Goal: Task Accomplishment & Management: Use online tool/utility

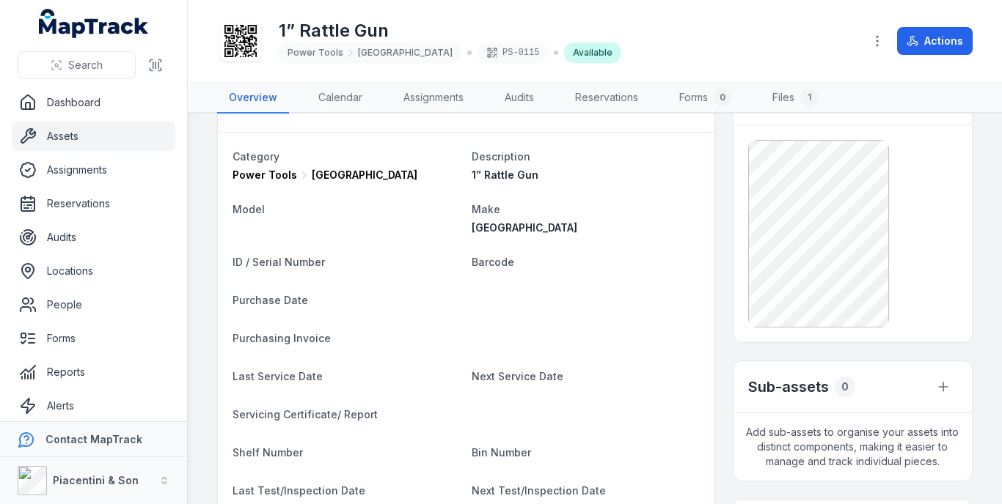
scroll to position [147, 0]
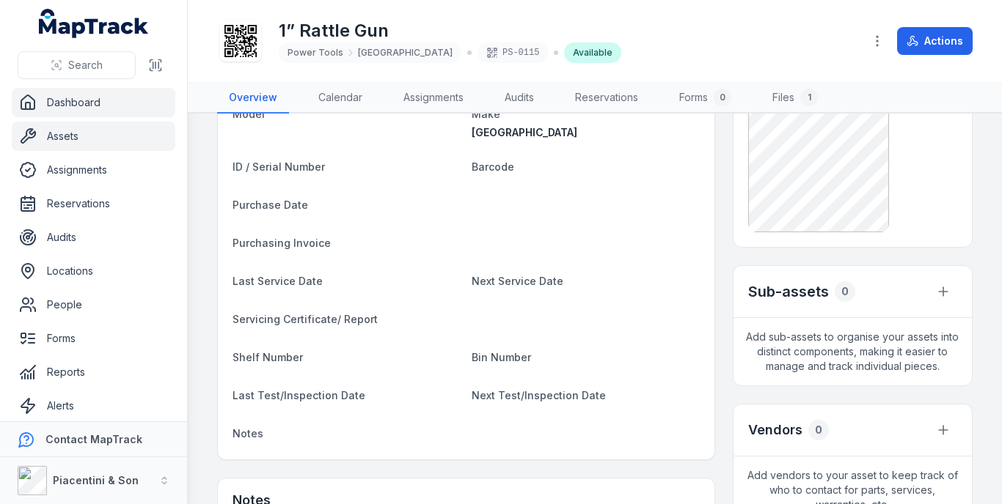
click at [79, 113] on link "Dashboard" at bounding box center [94, 102] width 164 height 29
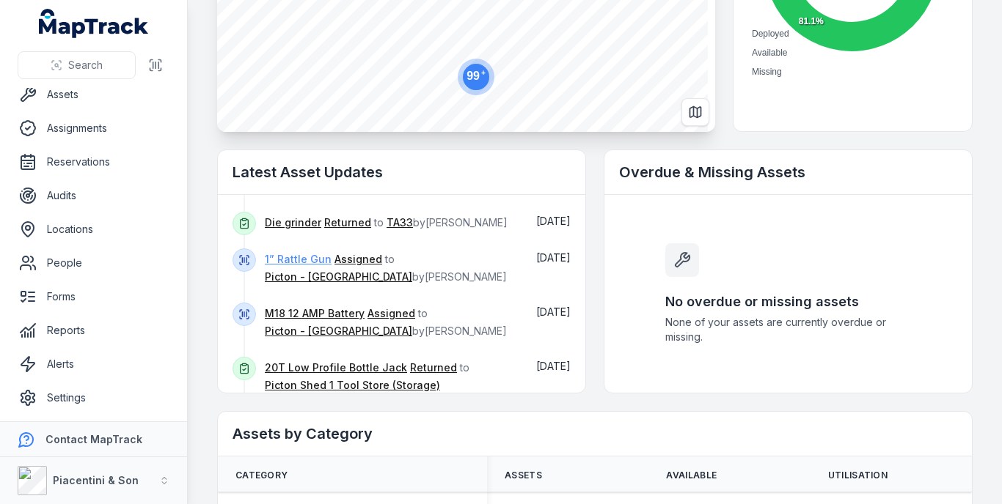
scroll to position [293, 0]
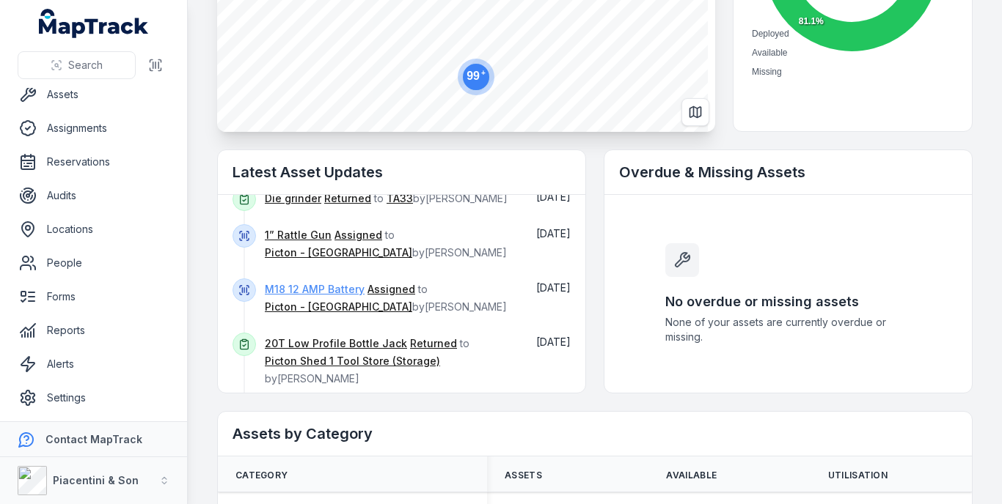
click at [312, 293] on link "M18 12 AMP Battery" at bounding box center [315, 289] width 100 height 15
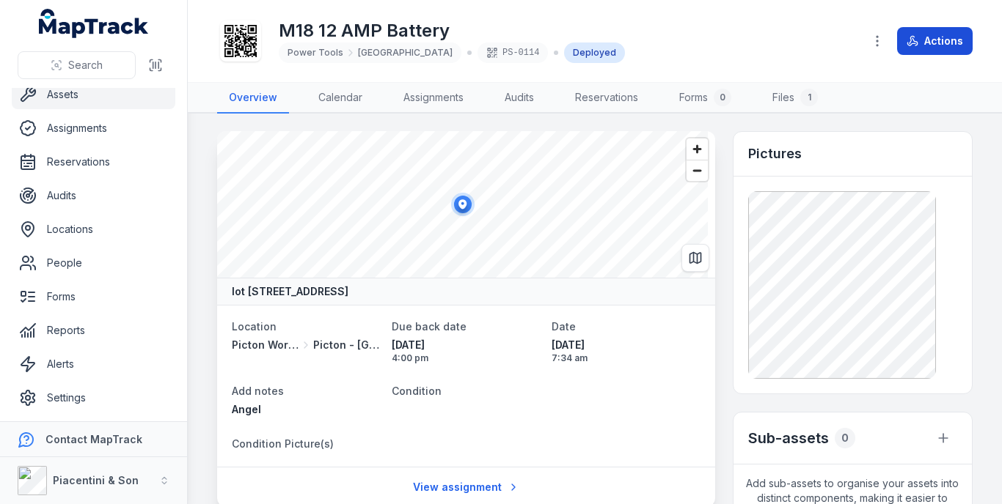
click at [916, 45] on icon at bounding box center [912, 41] width 12 height 12
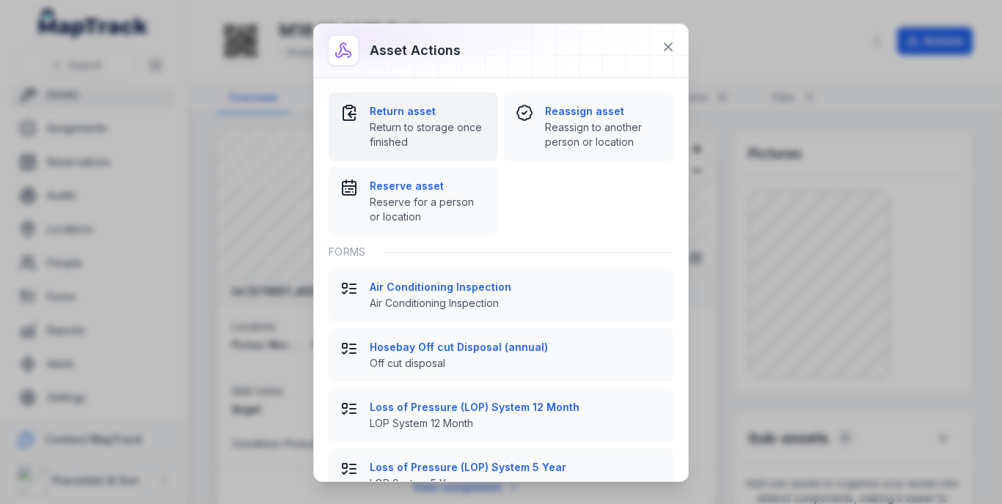
click at [447, 118] on strong "Return asset" at bounding box center [428, 111] width 117 height 15
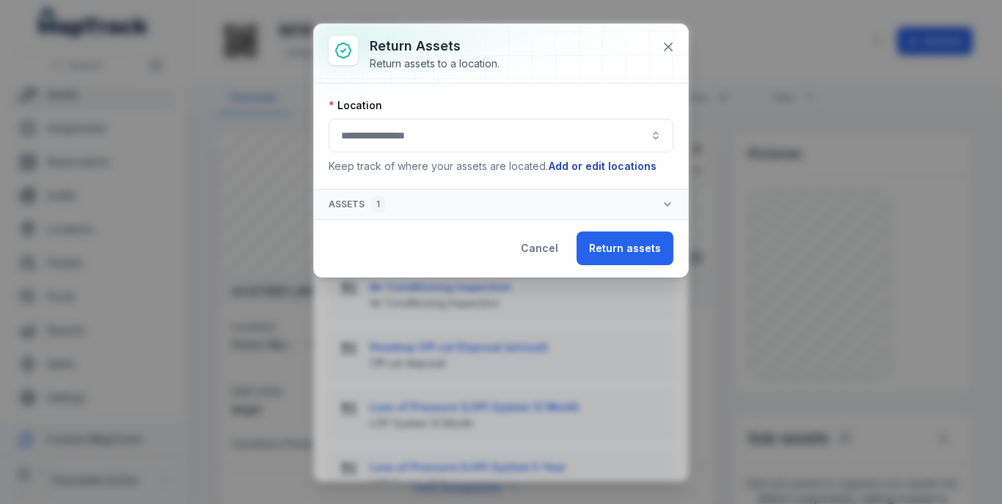
click at [566, 165] on button "Add or edit locations" at bounding box center [602, 166] width 109 height 16
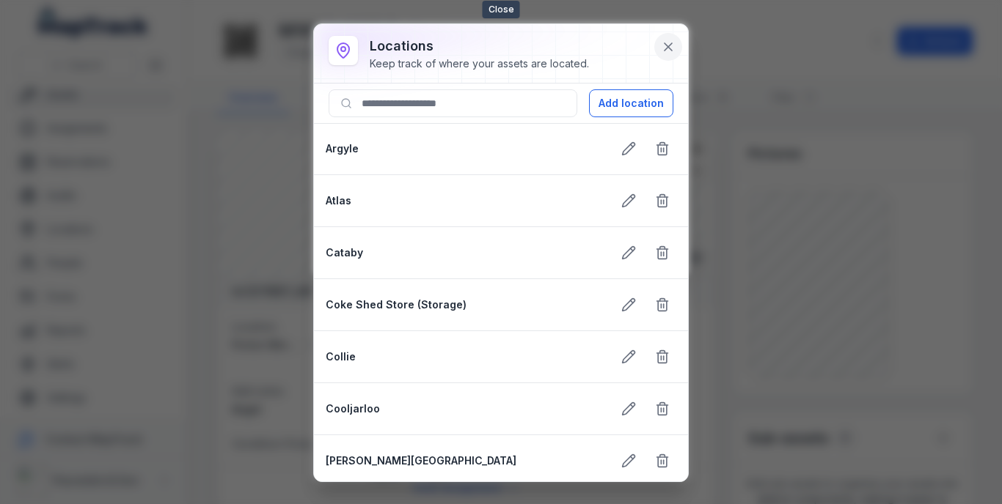
click at [673, 46] on icon at bounding box center [668, 47] width 15 height 15
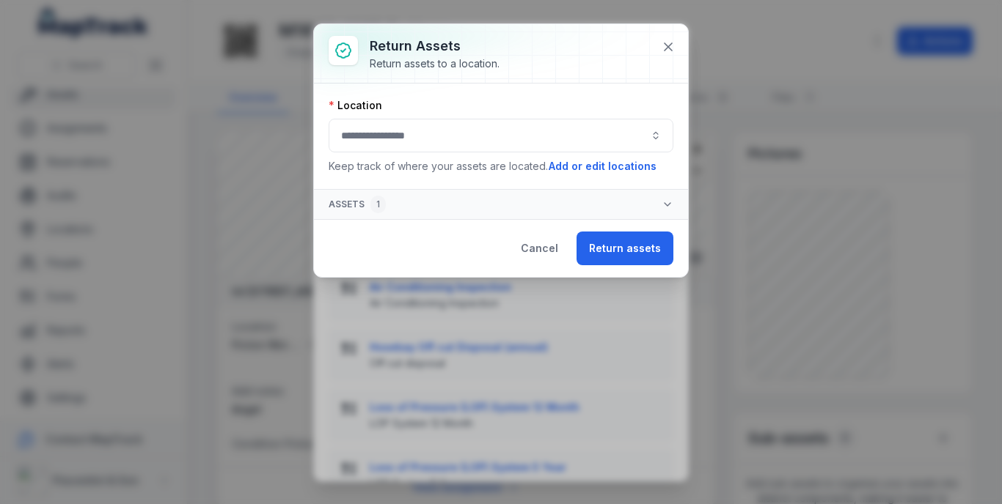
click at [499, 133] on button "button" at bounding box center [501, 136] width 345 height 34
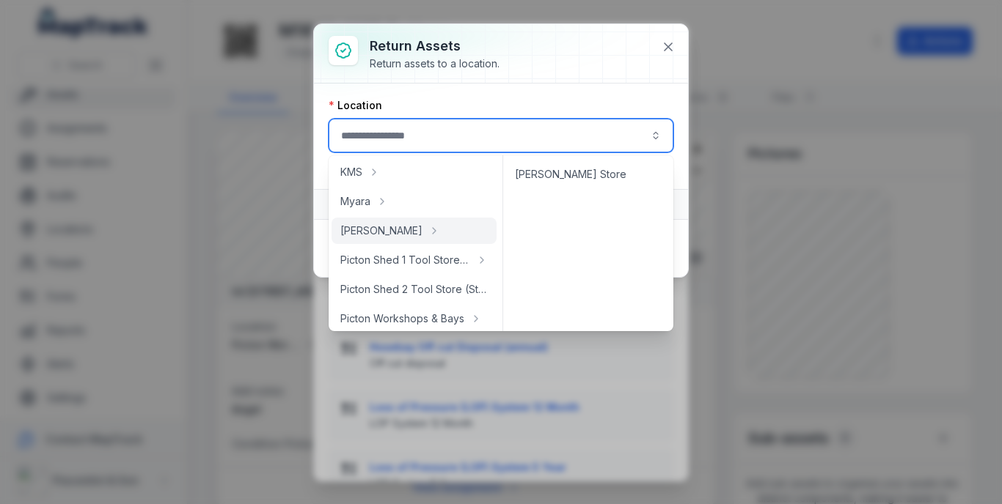
scroll to position [220, 0]
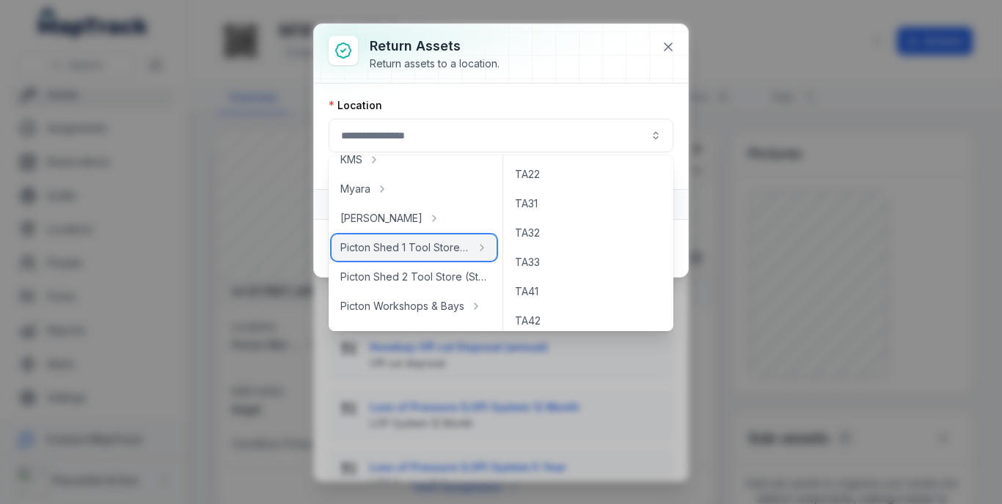
click at [419, 246] on span "Picton Shed 1 Tool Store (Storage)" at bounding box center [405, 248] width 130 height 15
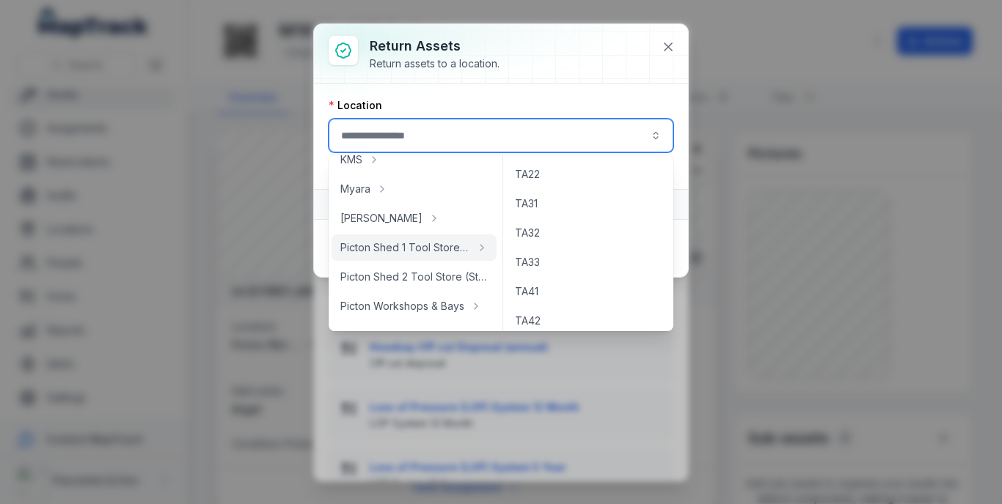
type input "**********"
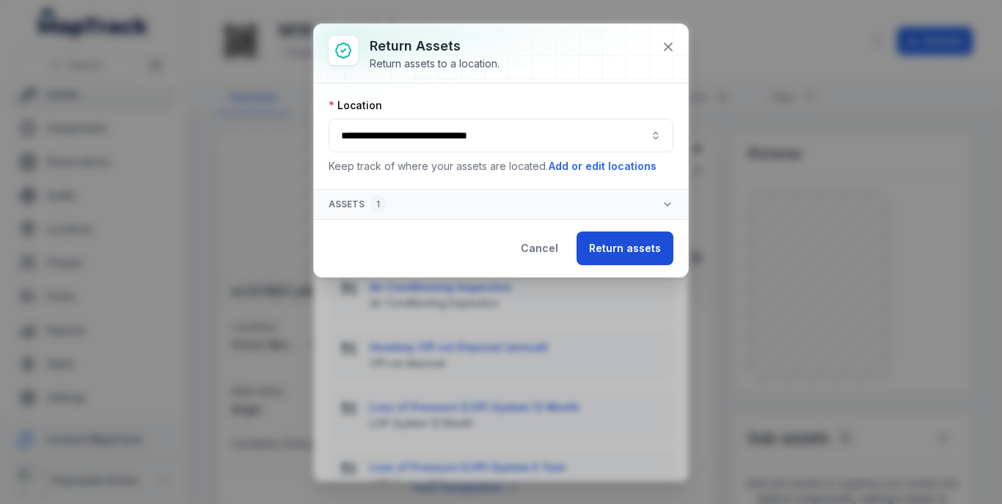
click at [616, 248] on button "Return assets" at bounding box center [624, 249] width 97 height 34
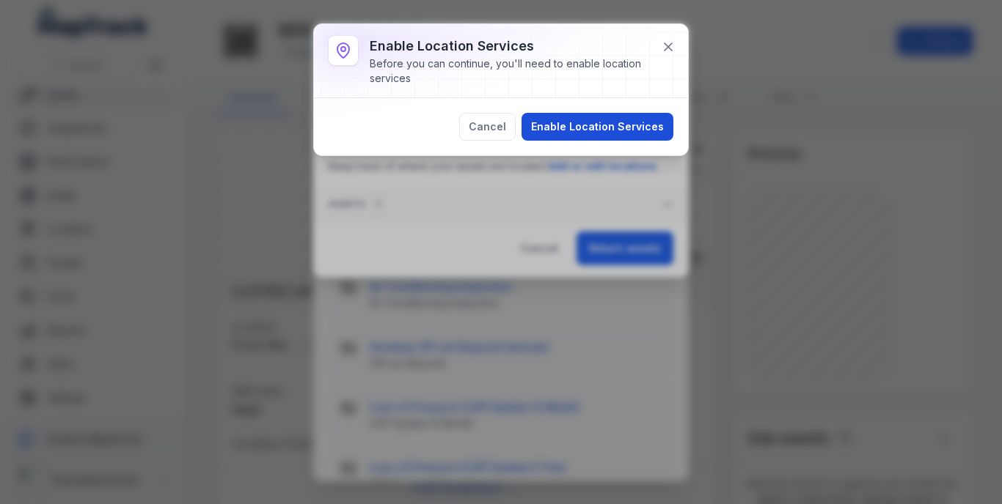
click at [599, 126] on button "Enable Location Services" at bounding box center [597, 127] width 152 height 28
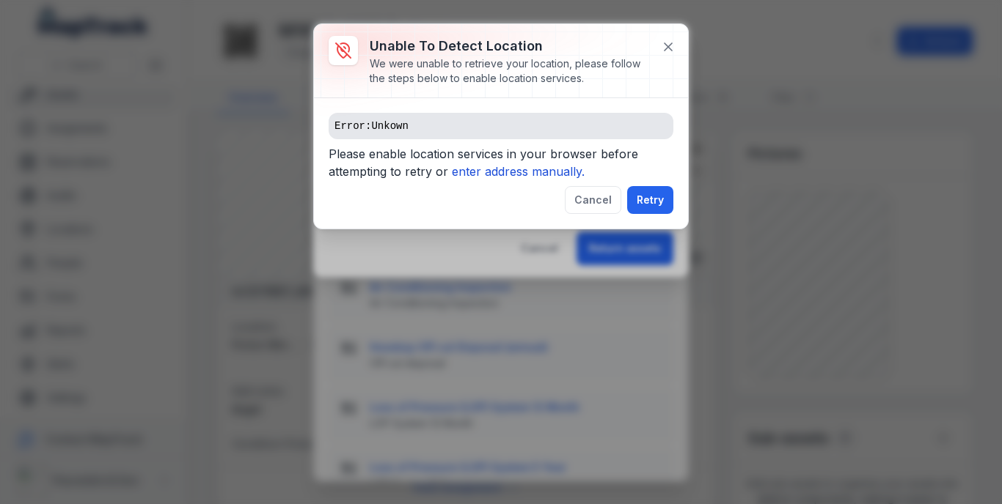
click at [504, 172] on icon "enter address manually." at bounding box center [518, 171] width 133 height 15
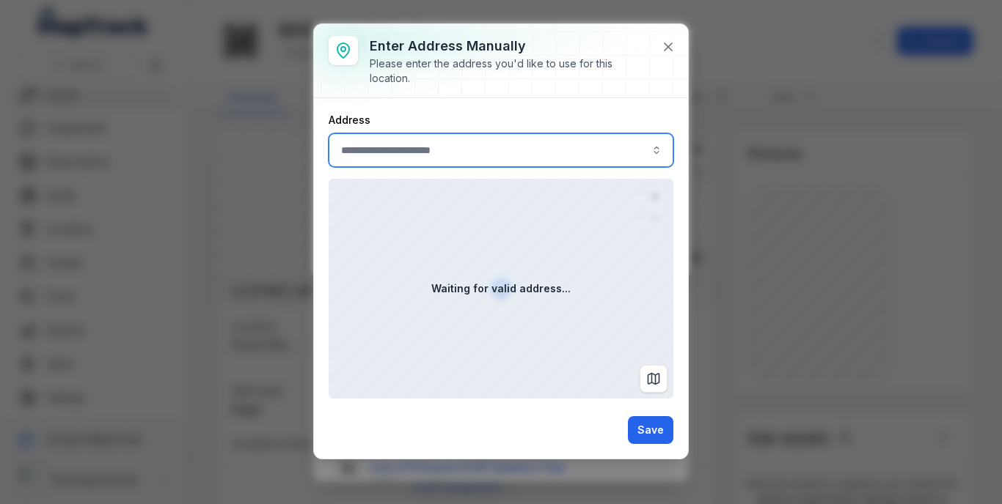
click at [521, 153] on input ":r22:-form-item-label" at bounding box center [501, 150] width 345 height 34
type input "**********"
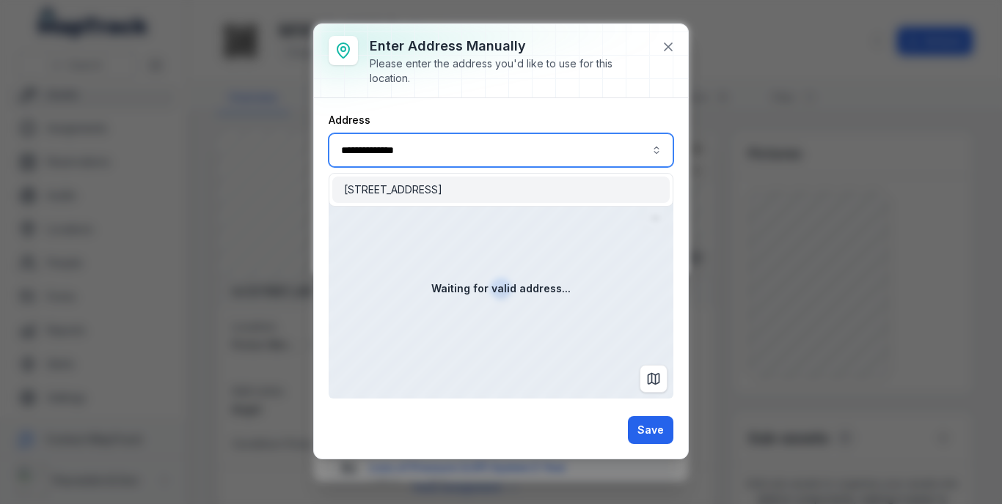
click at [442, 189] on span "[STREET_ADDRESS]" at bounding box center [393, 190] width 98 height 15
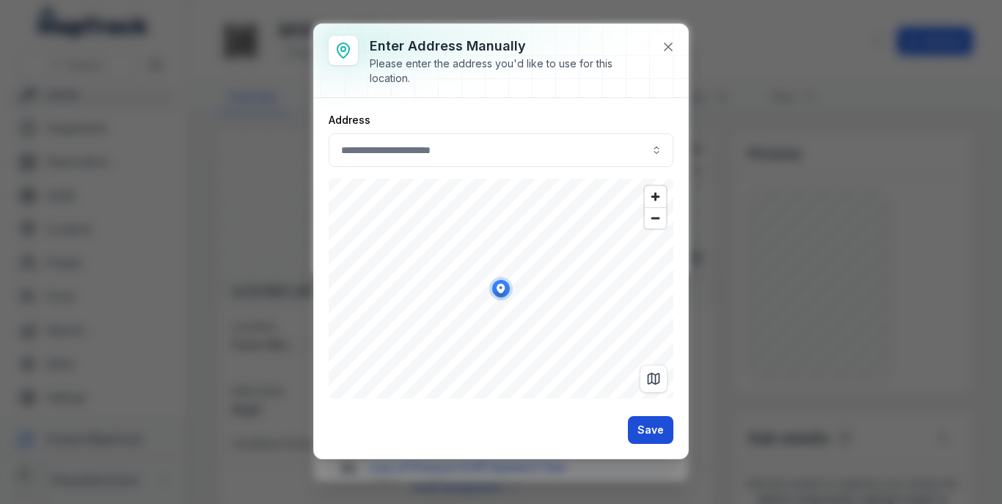
click at [656, 438] on button "Save" at bounding box center [650, 430] width 45 height 28
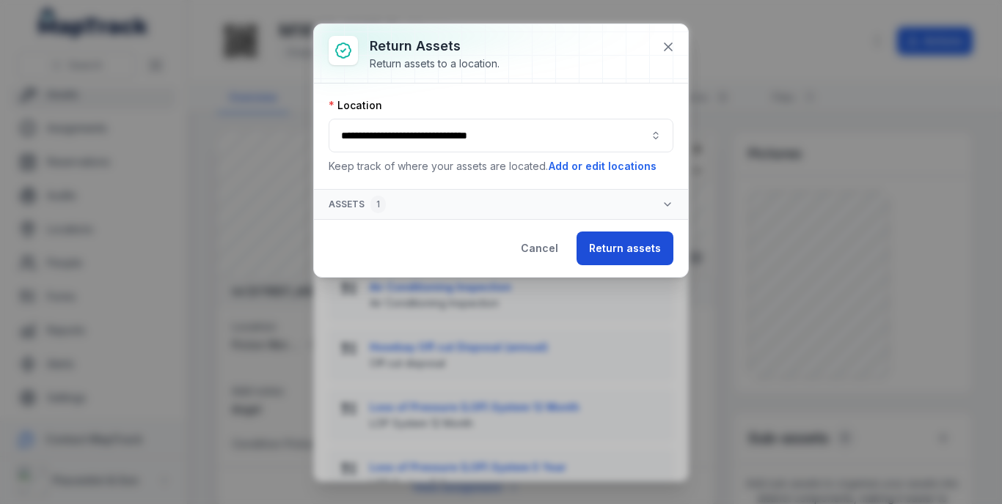
click at [628, 257] on button "Return assets" at bounding box center [624, 249] width 97 height 34
